Goal: Navigation & Orientation: Find specific page/section

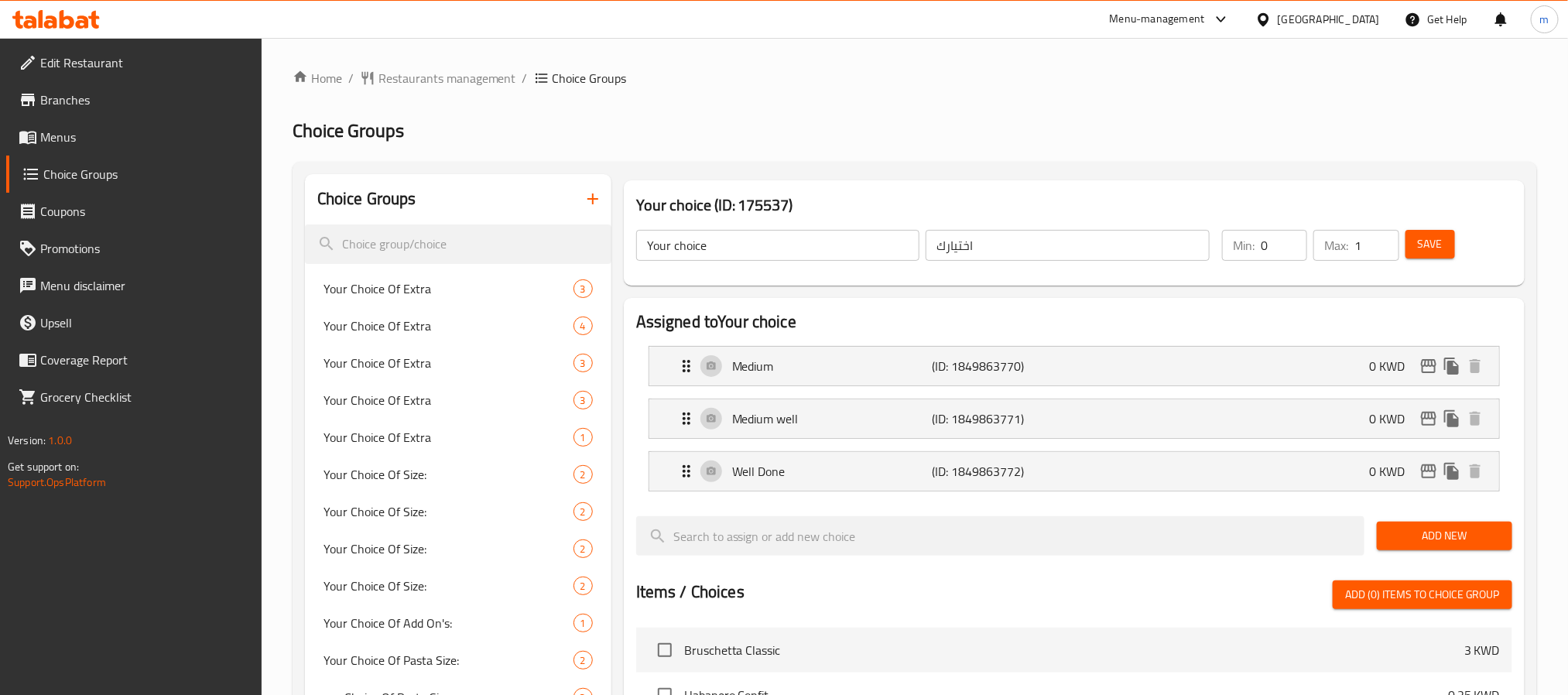
click at [74, 24] on icon at bounding box center [56, 20] width 87 height 19
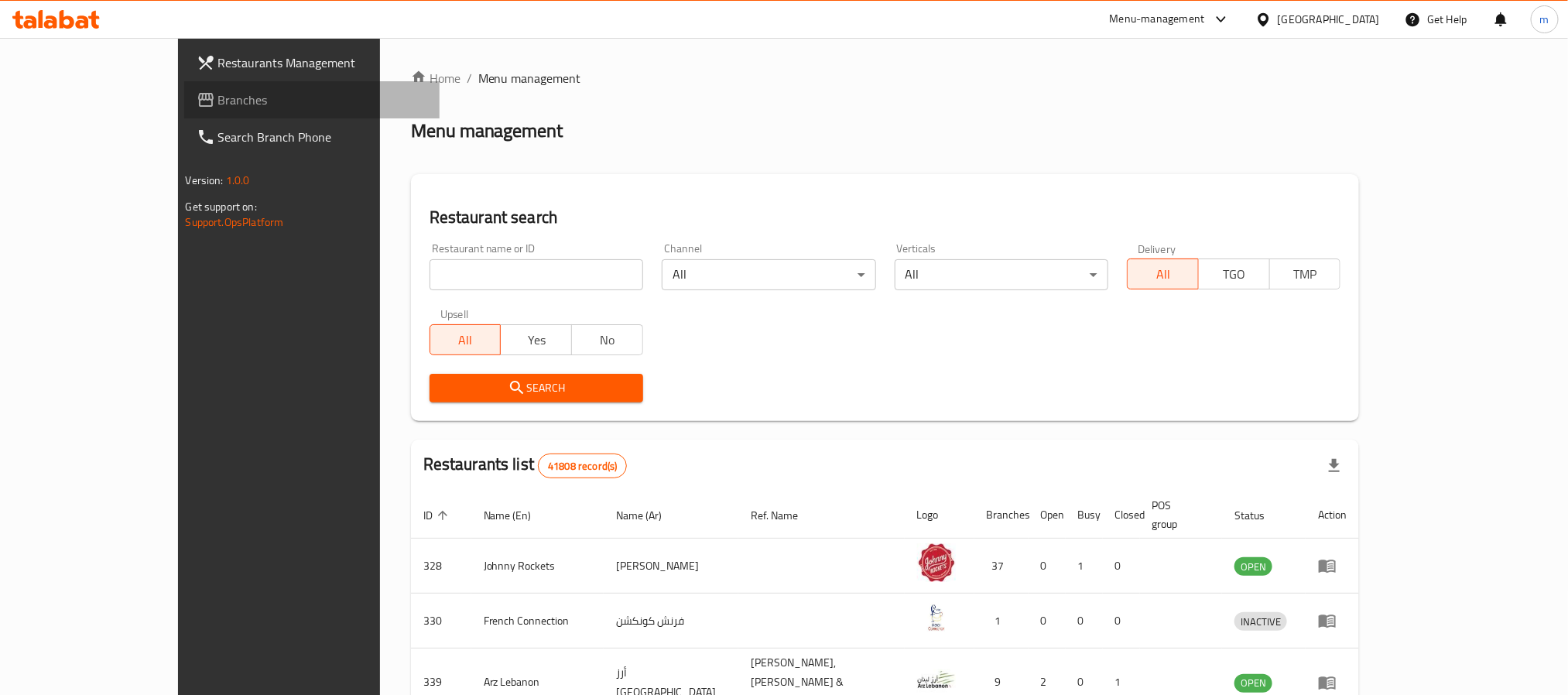
click at [219, 105] on span "Branches" at bounding box center [323, 100] width 209 height 19
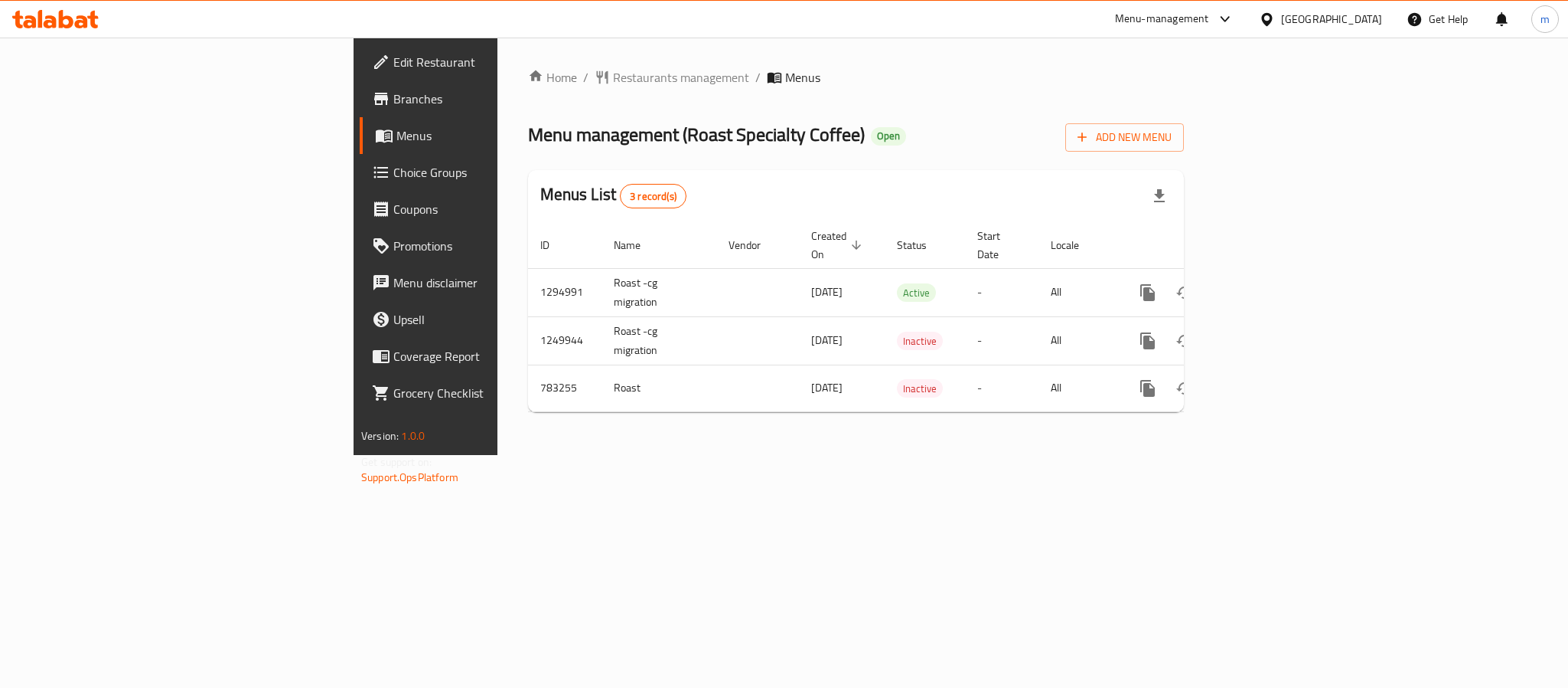
click at [1184, 69] on ol "Home / Restaurants management / Menus" at bounding box center [856, 77] width 656 height 19
click at [66, 19] on icon at bounding box center [66, 19] width 15 height 19
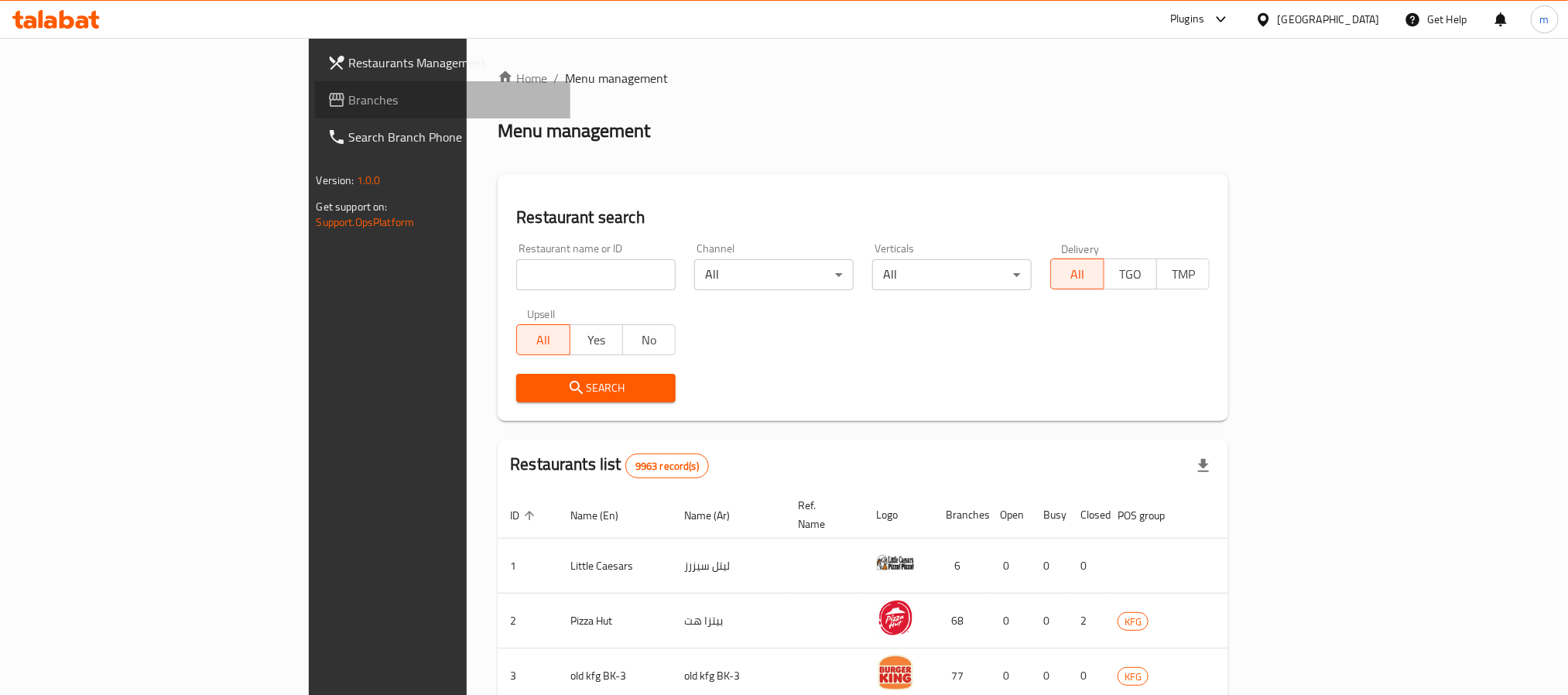
click at [349, 108] on span "Branches" at bounding box center [453, 100] width 209 height 19
